Goal: Information Seeking & Learning: Learn about a topic

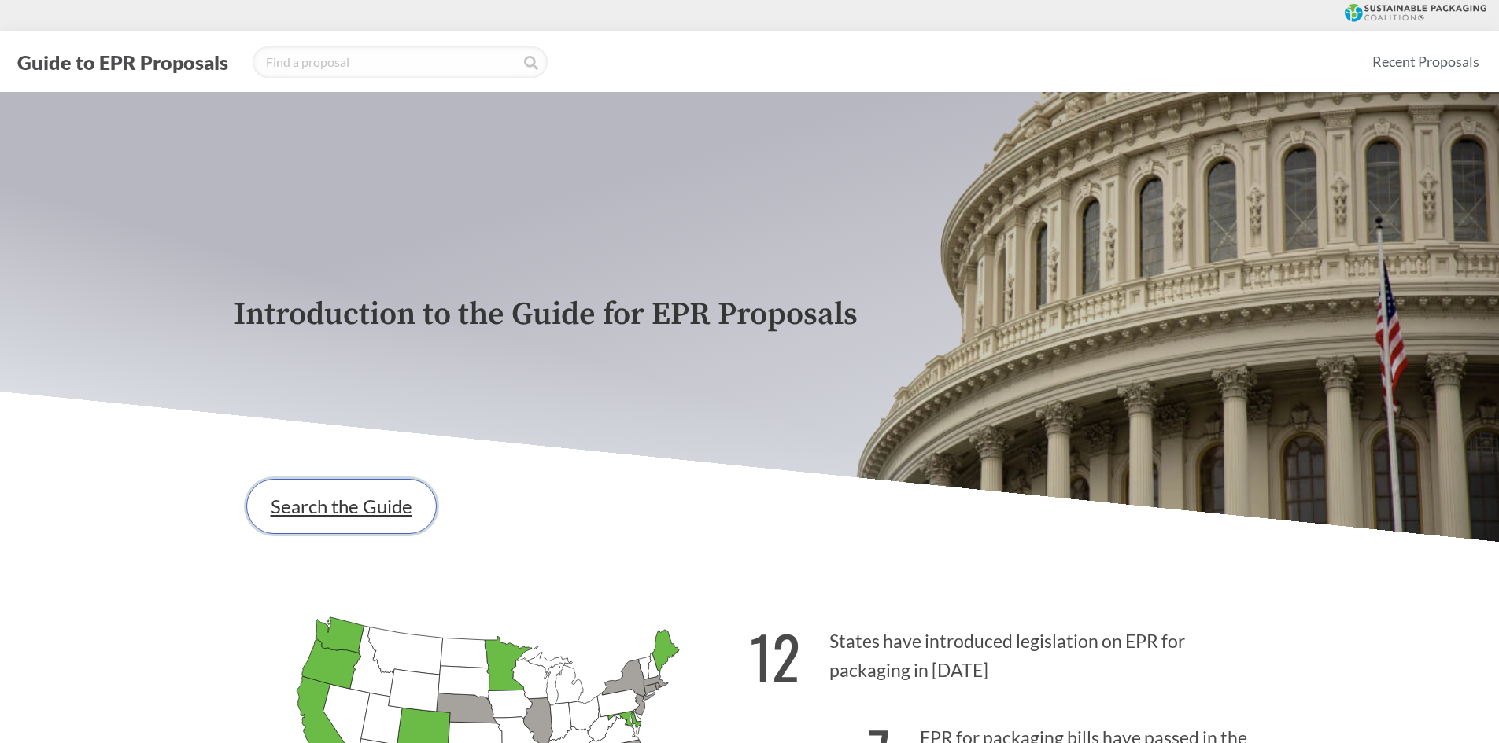
click at [394, 512] on link "Search the Guide" at bounding box center [341, 506] width 190 height 55
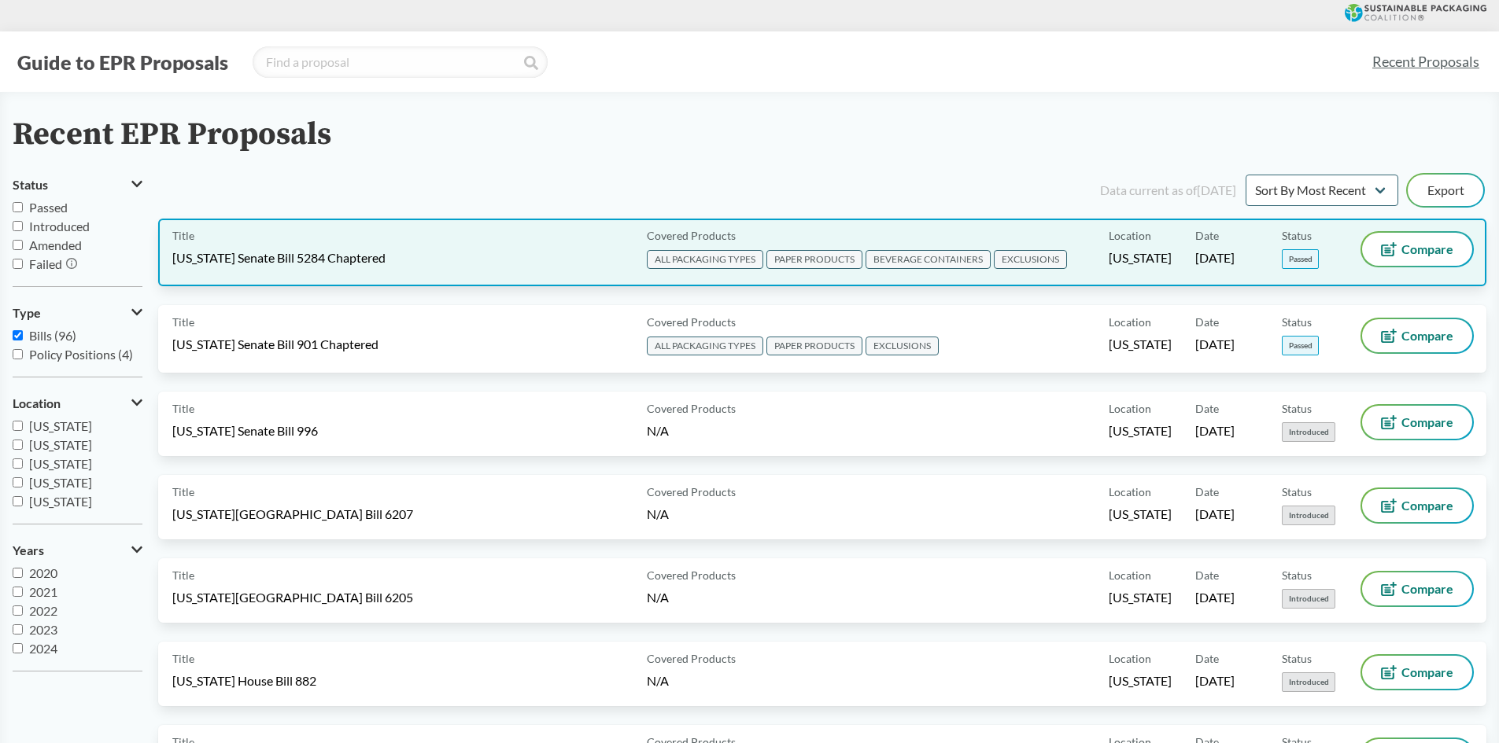
drag, startPoint x: 1183, startPoint y: 252, endPoint x: 1266, endPoint y: 257, distance: 82.8
click at [1266, 257] on div "Title [US_STATE] Senate Bill 5284 Chaptered Covered Products ALL PACKAGING TYPE…" at bounding box center [822, 253] width 1328 height 68
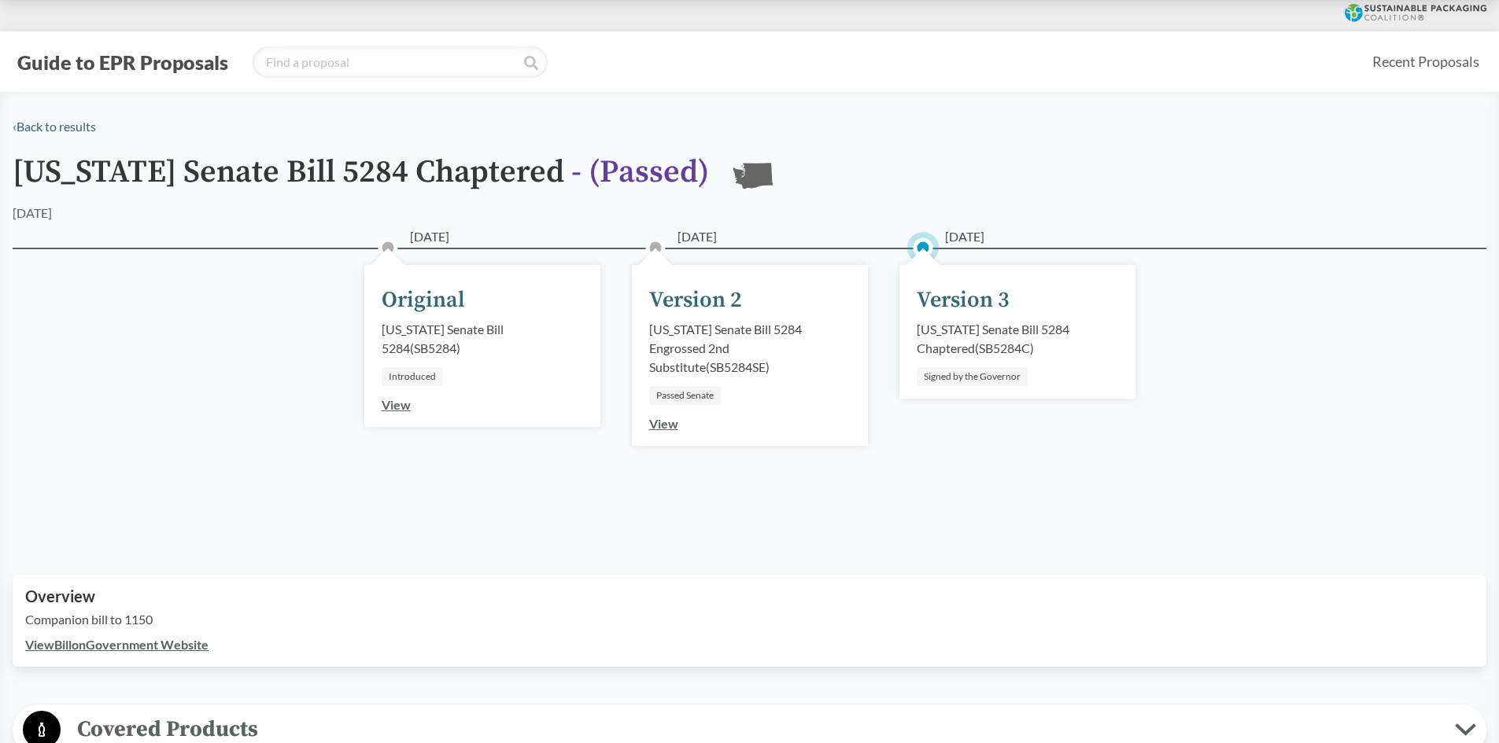
scroll to position [393, 0]
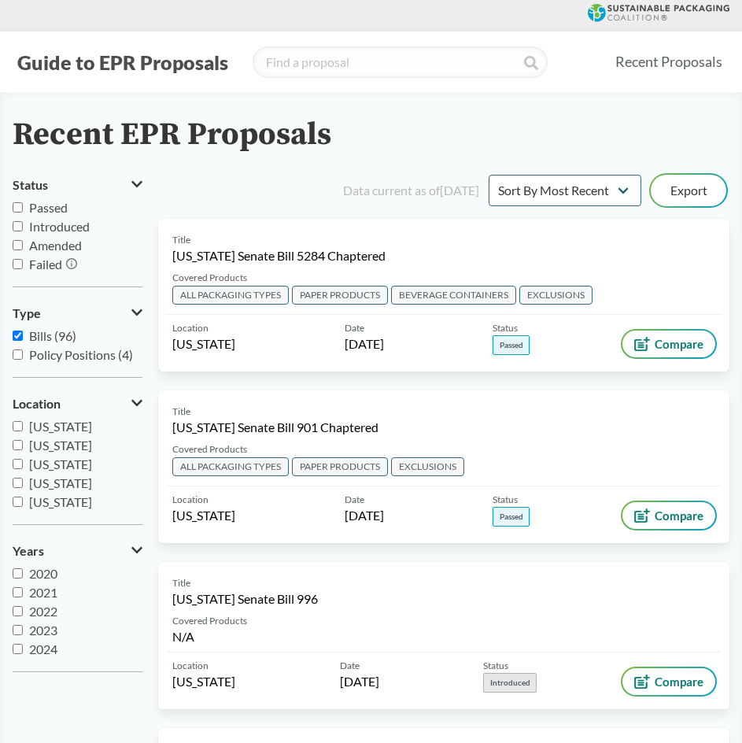
click at [76, 213] on label "Passed" at bounding box center [78, 207] width 130 height 19
click at [23, 212] on input "Passed" at bounding box center [18, 207] width 10 height 10
click at [62, 214] on span "Passed" at bounding box center [48, 207] width 39 height 15
click at [23, 212] on input "Passed" at bounding box center [18, 207] width 10 height 10
checkbox input "false"
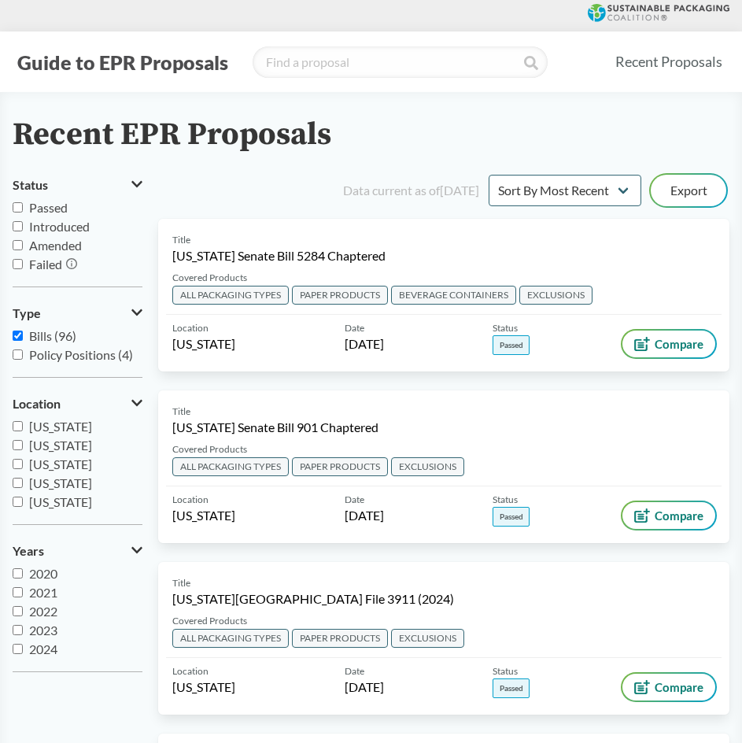
click at [23, 339] on label "Bills (96)" at bounding box center [78, 335] width 130 height 19
click at [23, 339] on input "Bills (96)" at bounding box center [18, 335] width 10 height 10
checkbox input "false"
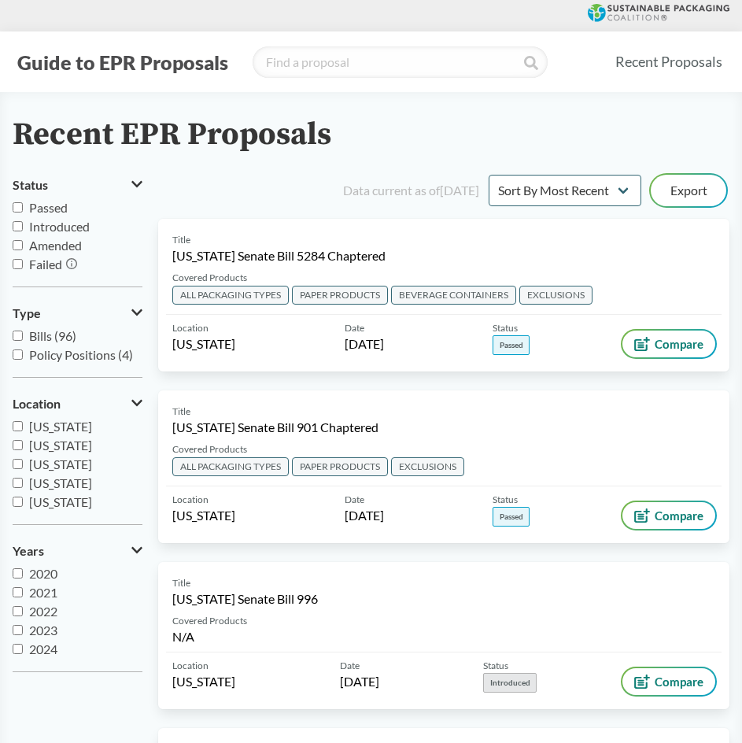
click at [46, 207] on span "Passed" at bounding box center [48, 207] width 39 height 15
click at [23, 207] on input "Passed" at bounding box center [18, 207] width 10 height 10
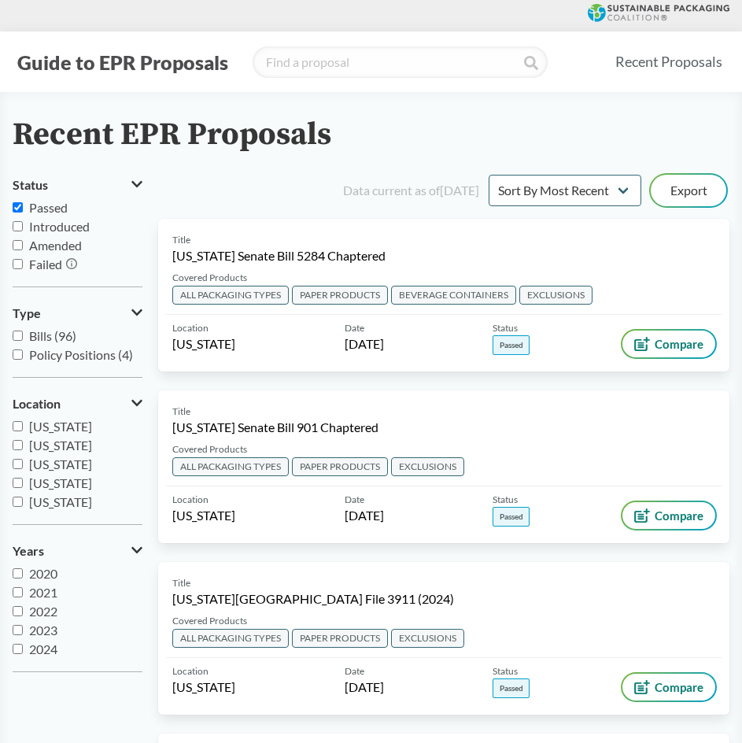
click at [46, 209] on span "Passed" at bounding box center [48, 207] width 39 height 15
click at [23, 209] on input "Passed" at bounding box center [18, 207] width 10 height 10
click at [48, 205] on span "Passed" at bounding box center [48, 207] width 39 height 15
click at [23, 205] on input "Passed" at bounding box center [18, 207] width 10 height 10
checkbox input "true"
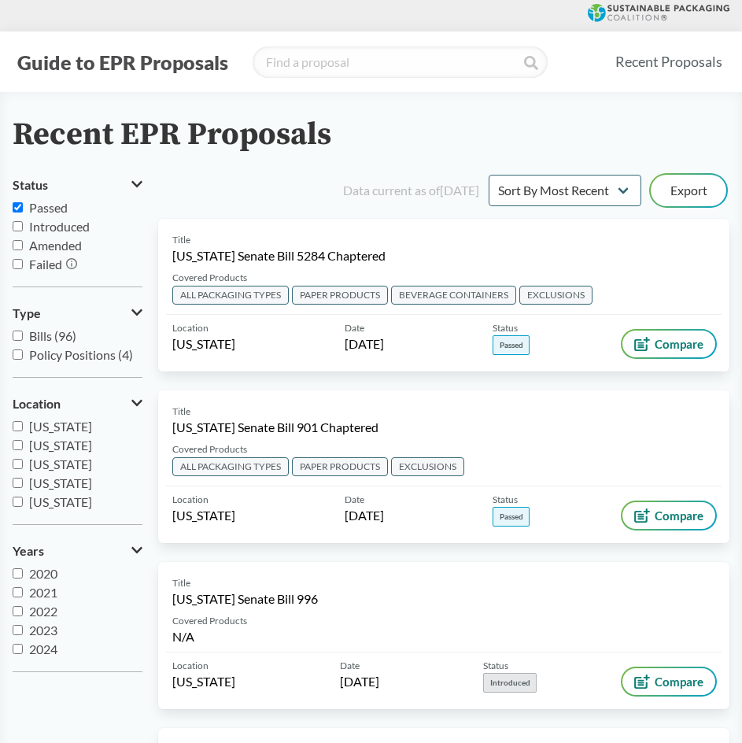
click at [45, 234] on label "Introduced" at bounding box center [78, 226] width 130 height 19
click at [23, 231] on input "Introduced" at bounding box center [18, 226] width 10 height 10
checkbox input "true"
click at [47, 248] on span "Amended" at bounding box center [55, 245] width 53 height 15
click at [23, 248] on input "Amended" at bounding box center [18, 245] width 10 height 10
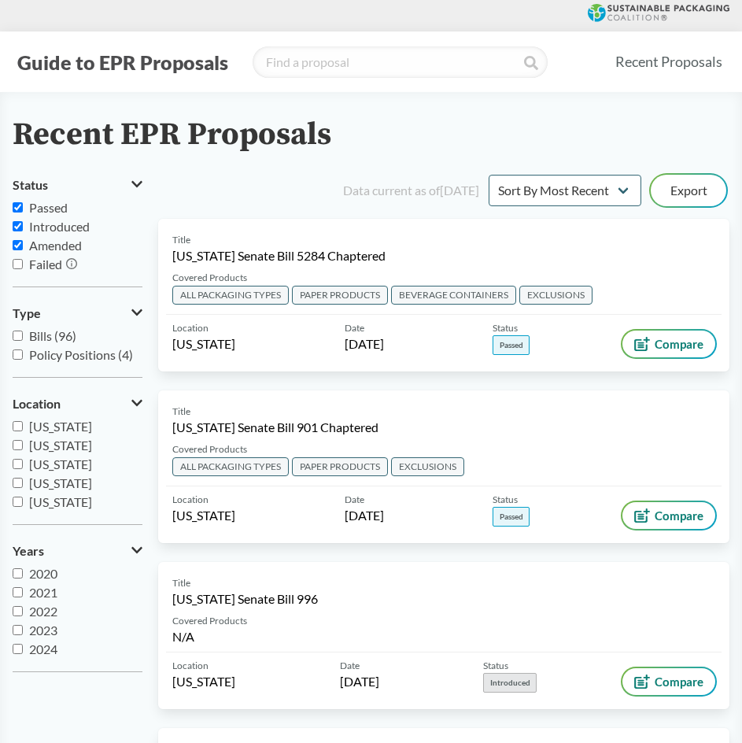
checkbox input "true"
click at [46, 262] on span "Failed" at bounding box center [45, 263] width 33 height 15
click at [23, 262] on input "Failed" at bounding box center [18, 264] width 10 height 10
checkbox input "true"
click at [47, 479] on span "[US_STATE]" at bounding box center [60, 482] width 63 height 15
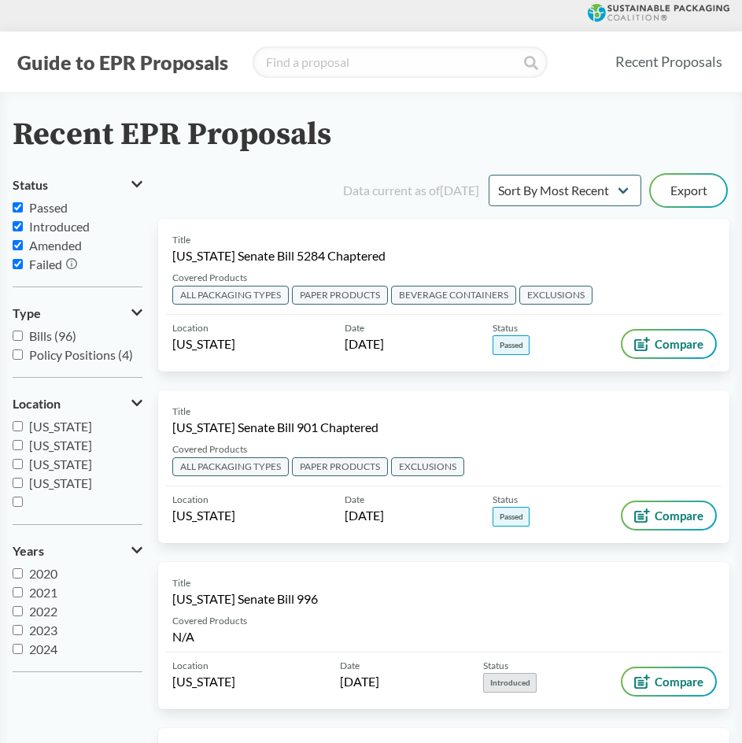
click at [23, 479] on input "[US_STATE]" at bounding box center [18, 483] width 10 height 10
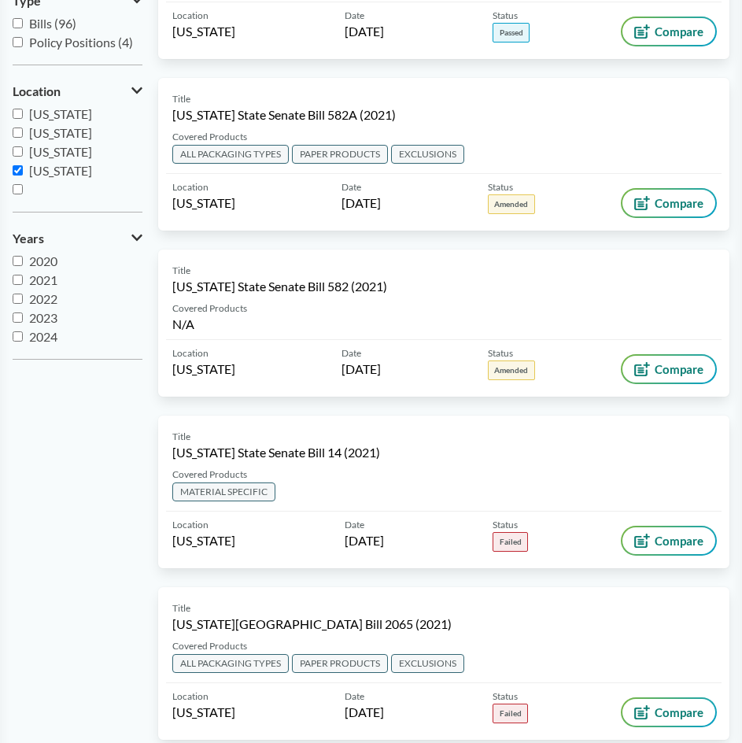
scroll to position [157, 0]
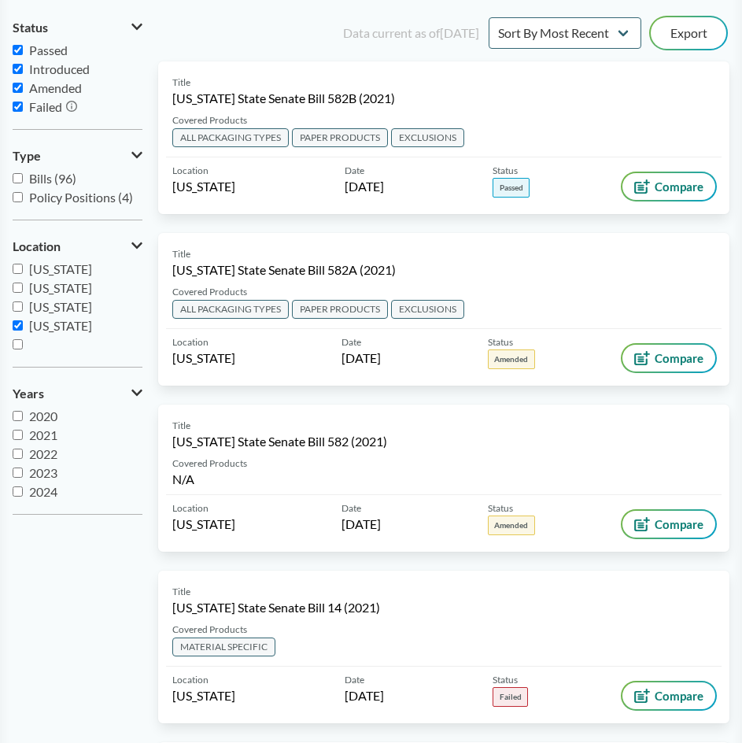
click at [57, 322] on span "[US_STATE]" at bounding box center [60, 325] width 63 height 15
click at [23, 322] on input "[US_STATE]" at bounding box center [18, 325] width 10 height 10
checkbox input "false"
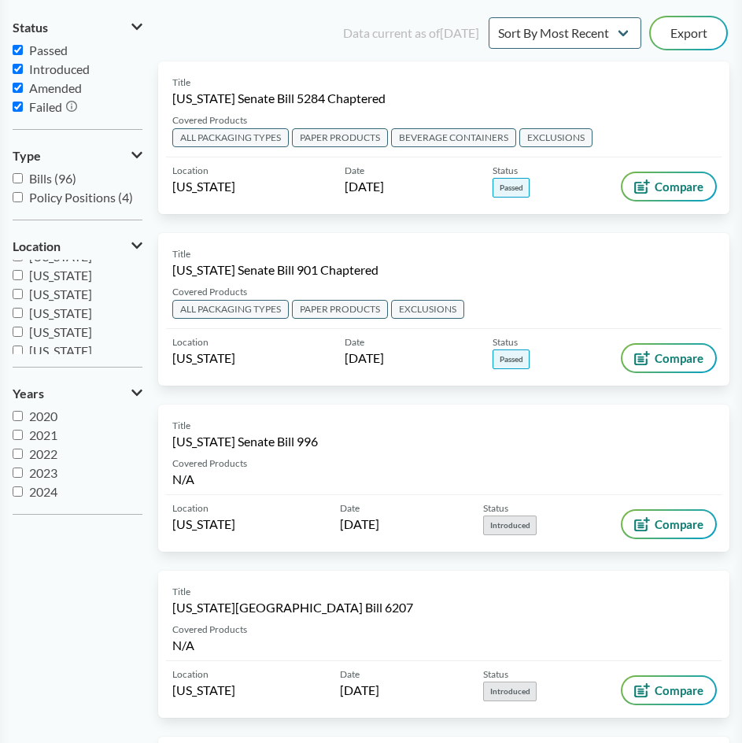
scroll to position [104, 0]
click at [51, 336] on span "[US_STATE]" at bounding box center [60, 334] width 63 height 15
click at [23, 336] on input "[US_STATE]" at bounding box center [18, 335] width 10 height 10
checkbox input "true"
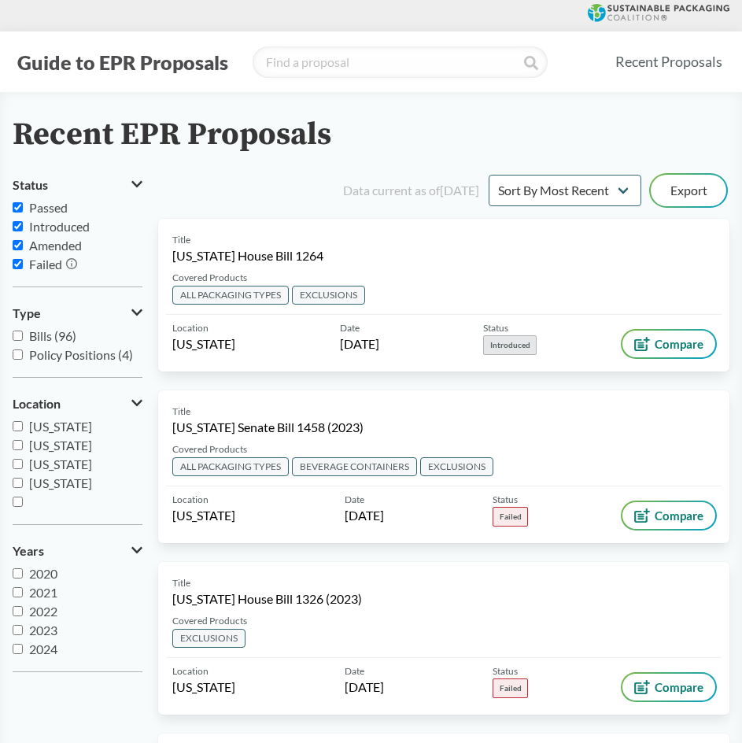
scroll to position [0, 0]
click at [355, 61] on input "search" at bounding box center [400, 61] width 295 height 31
type input "[US_STATE]"
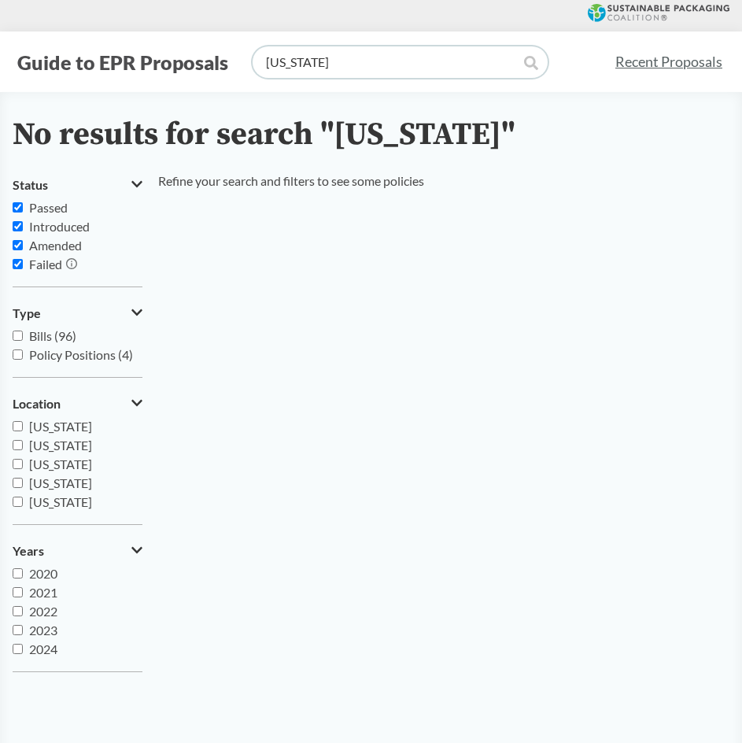
click at [403, 49] on input "[US_STATE]" at bounding box center [400, 61] width 295 height 31
drag, startPoint x: 360, startPoint y: 61, endPoint x: 53, endPoint y: 77, distance: 306.4
click at [53, 78] on div "Guide to EPR Proposals [US_STATE] Recent Proposals" at bounding box center [371, 61] width 742 height 61
click at [37, 504] on span "[US_STATE]" at bounding box center [60, 501] width 63 height 15
click at [23, 504] on input "[US_STATE]" at bounding box center [18, 501] width 10 height 10
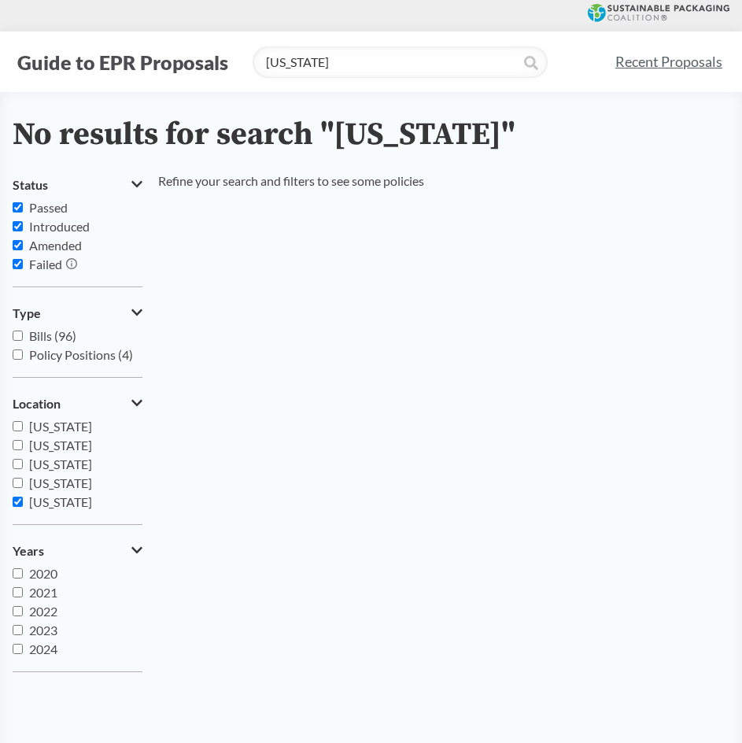
checkbox input "true"
drag, startPoint x: 441, startPoint y: 65, endPoint x: 135, endPoint y: 65, distance: 305.2
click at [135, 65] on div "Guide to EPR Proposals [US_STATE]" at bounding box center [307, 61] width 589 height 31
click at [50, 501] on div "[US_STATE] [US_STATE] [US_STATE] [US_STATE] [US_STATE] [US_STATE] [US_STATE] [U…" at bounding box center [78, 464] width 130 height 94
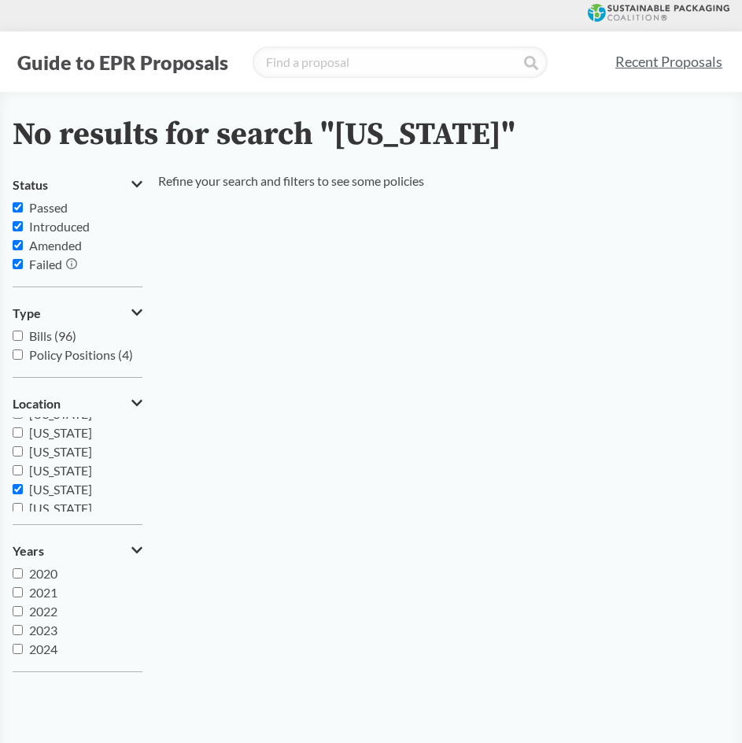
click at [42, 488] on span "[US_STATE]" at bounding box center [60, 488] width 63 height 15
click at [23, 488] on input "[US_STATE]" at bounding box center [18, 489] width 10 height 10
click at [42, 488] on span "[US_STATE]" at bounding box center [60, 488] width 63 height 15
click at [23, 488] on input "[US_STATE]" at bounding box center [18, 489] width 10 height 10
checkbox input "true"
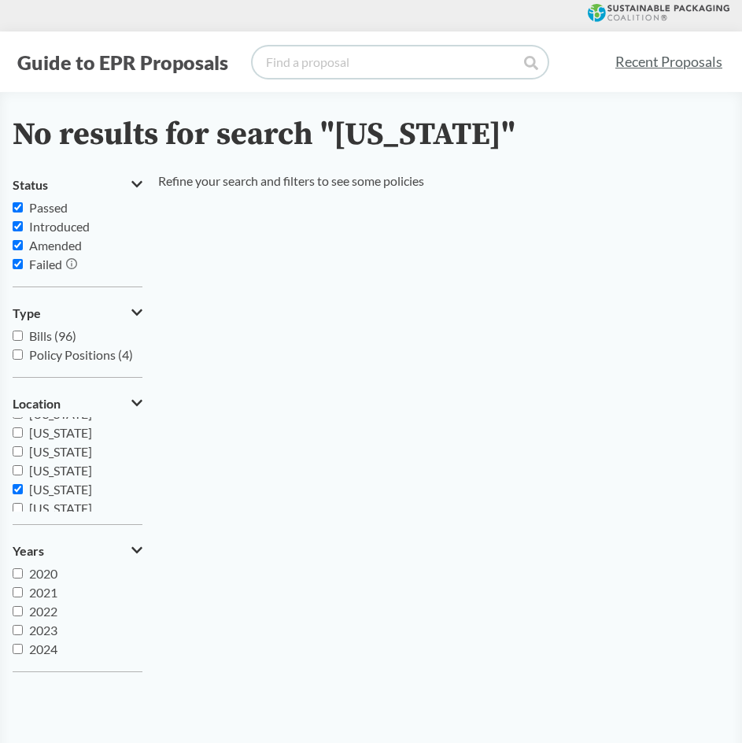
click at [380, 68] on input "search" at bounding box center [400, 61] width 295 height 31
type input "[US_STATE]"
